Goal: Task Accomplishment & Management: Use online tool/utility

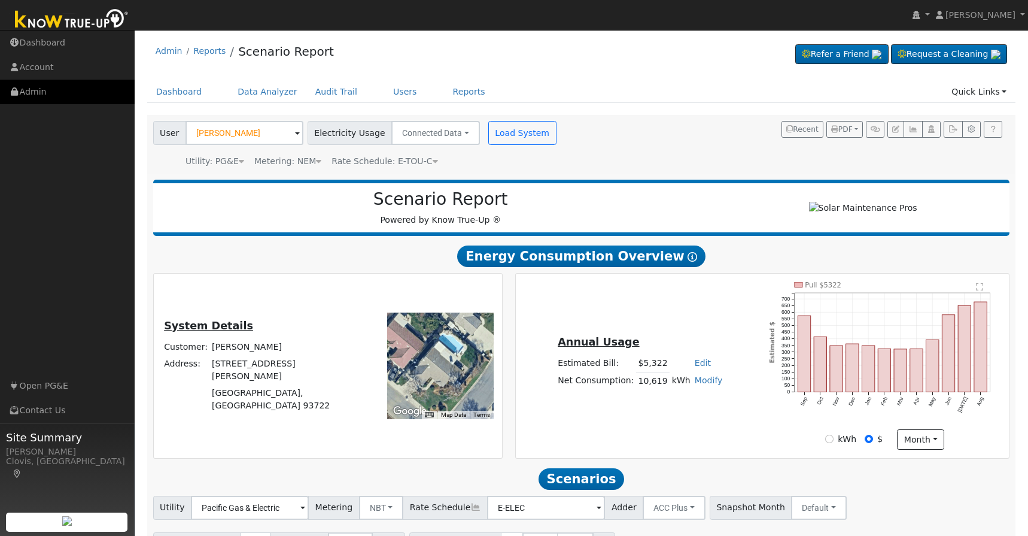
scroll to position [436, 0]
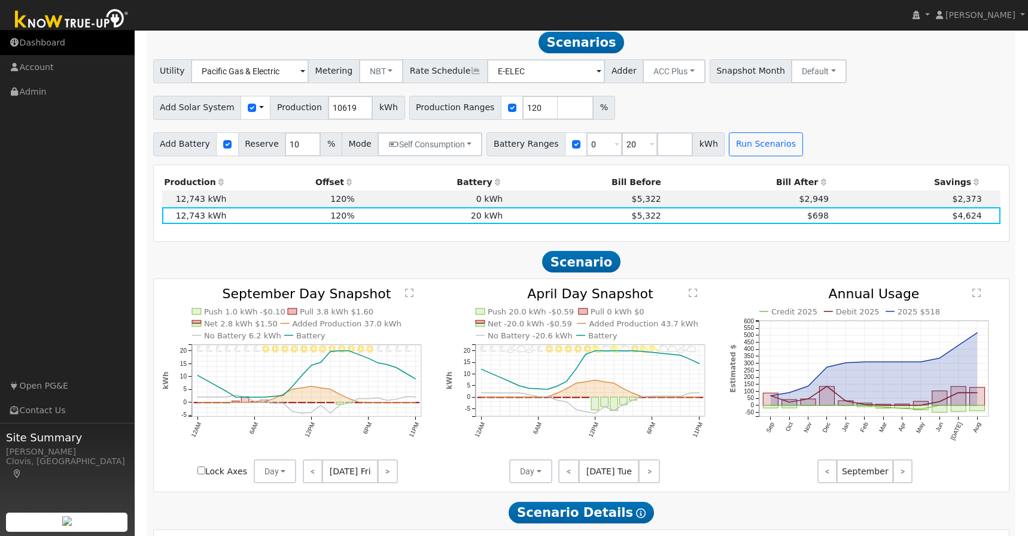
click at [37, 42] on link "Dashboard" at bounding box center [67, 43] width 135 height 25
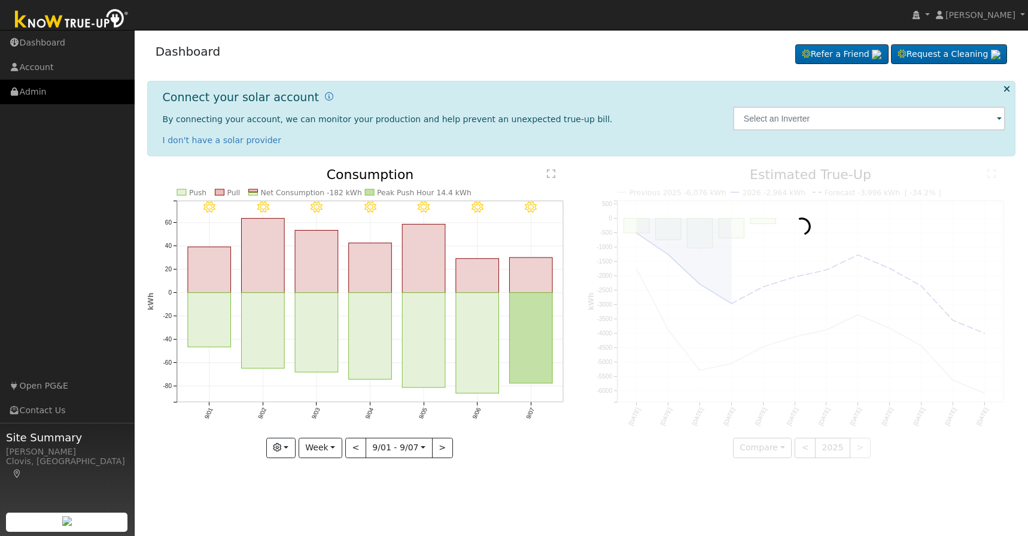
click at [32, 91] on link "Admin" at bounding box center [67, 92] width 135 height 25
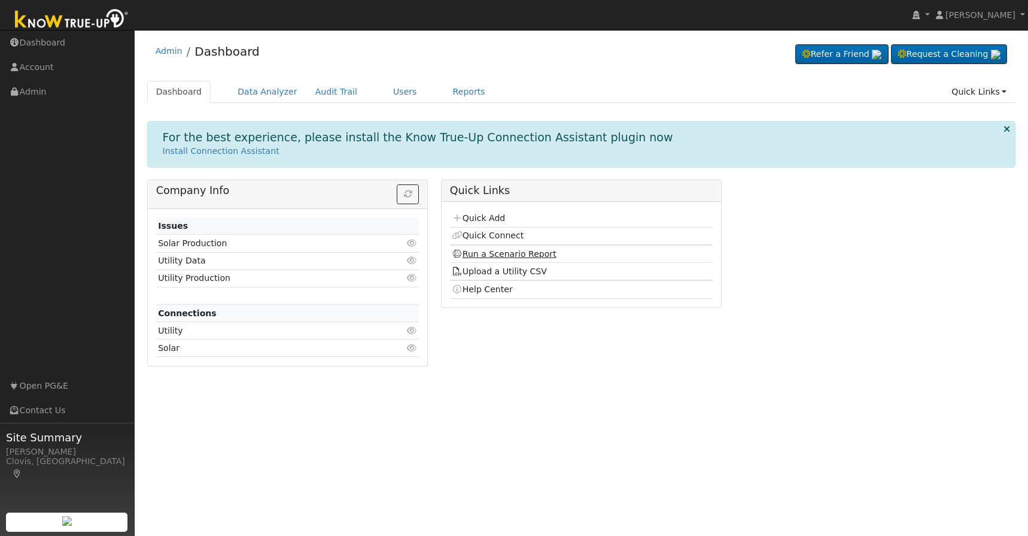
click at [509, 253] on link "Run a Scenario Report" at bounding box center [504, 254] width 105 height 10
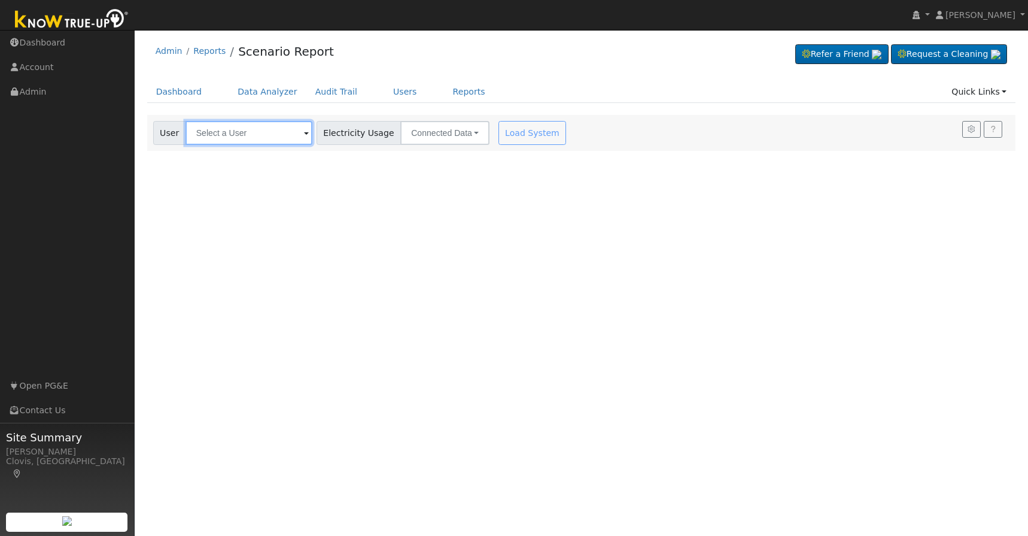
click at [258, 136] on input "text" at bounding box center [249, 133] width 127 height 24
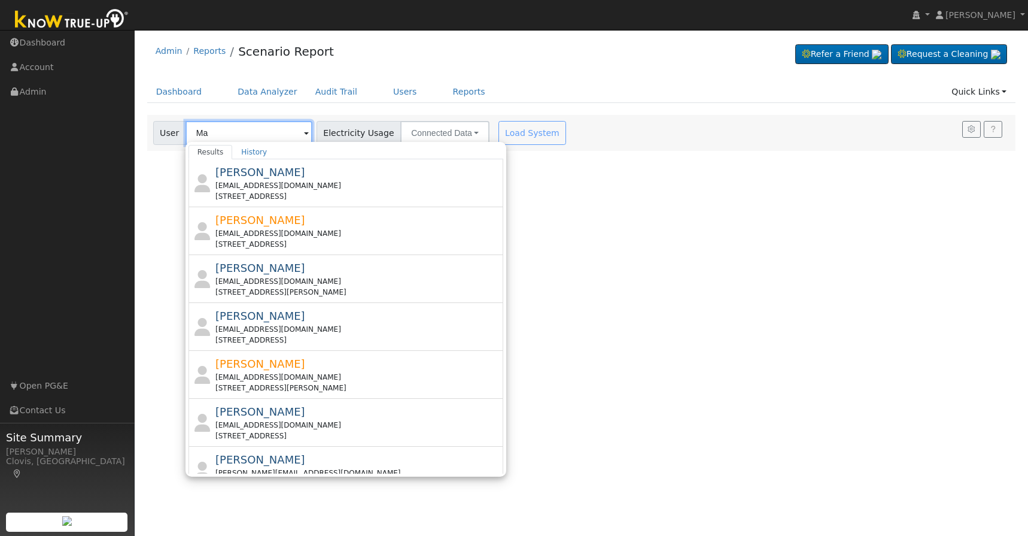
type input "M"
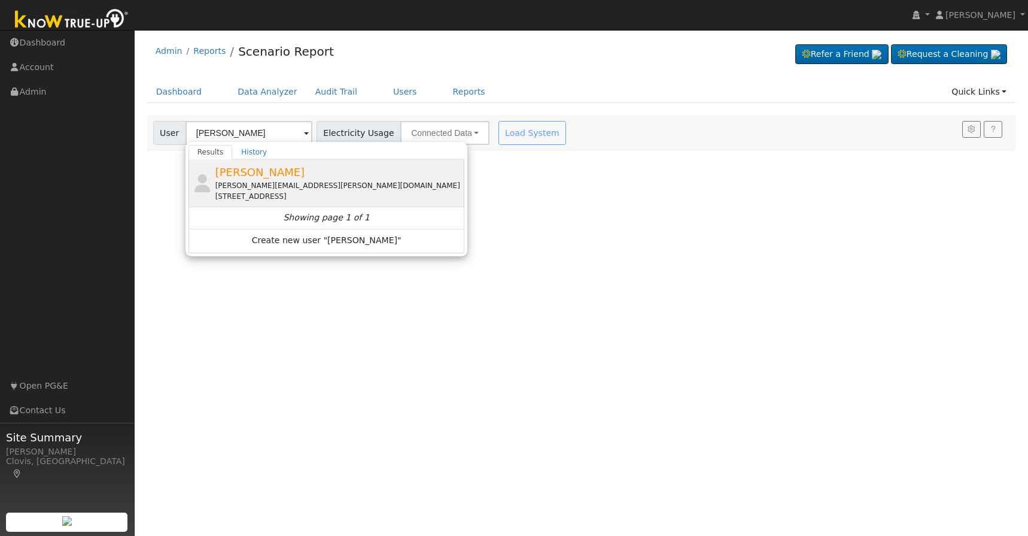
click at [258, 186] on div "mann.kandola@gmail.com" at bounding box center [338, 185] width 247 height 11
type input "Mangot Kandola"
